Goal: Transaction & Acquisition: Purchase product/service

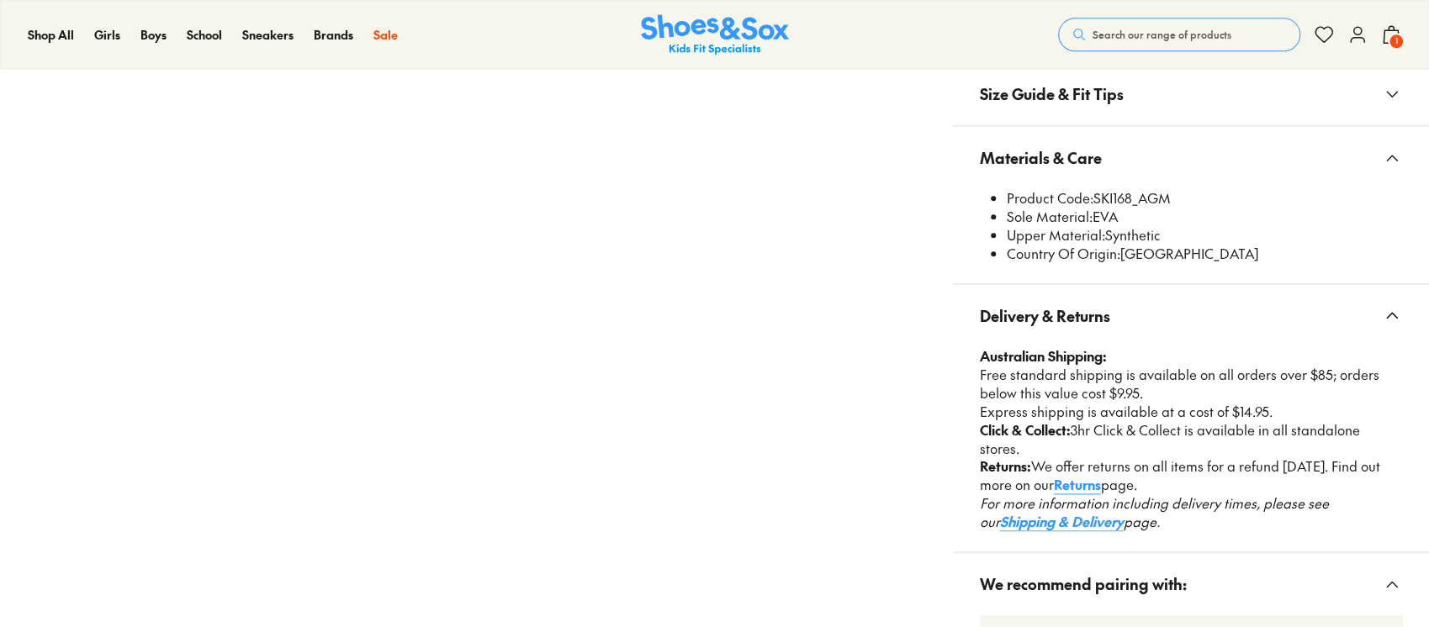
click at [1091, 197] on li "Product Code: SKI168_AGM" at bounding box center [1204, 198] width 395 height 19
click at [1092, 197] on li "Product Code: SKI168_AGM" at bounding box center [1204, 198] width 395 height 19
select select "*"
click at [1092, 197] on li "Product Code: SKI168_AGM" at bounding box center [1204, 198] width 395 height 19
click at [1091, 196] on li "Product Code: SKI168_AGM" at bounding box center [1204, 198] width 395 height 19
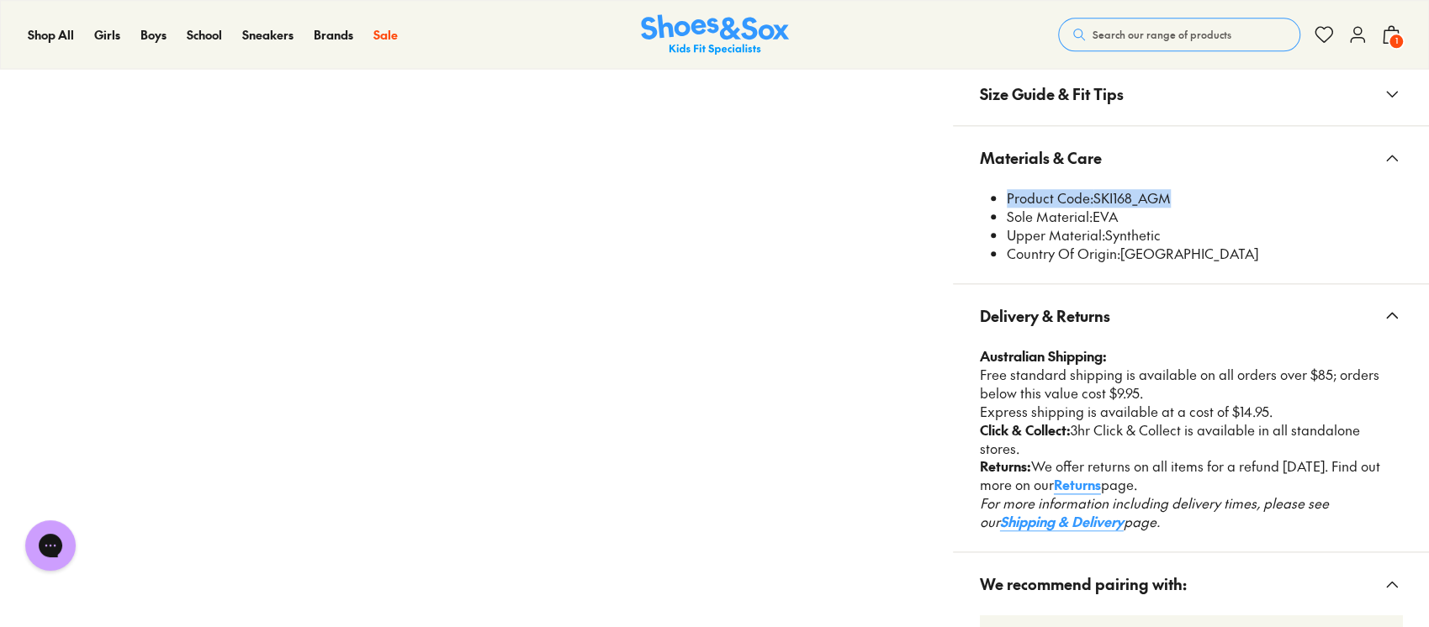
click at [1087, 193] on span "Product Code:" at bounding box center [1050, 197] width 87 height 19
drag, startPoint x: 1096, startPoint y: 195, endPoint x: 1135, endPoint y: 190, distance: 39.0
click at [1135, 190] on li "Product Code: SKI168_AGM" at bounding box center [1204, 198] width 395 height 19
copy li "SKI168"
